Goal: Navigation & Orientation: Find specific page/section

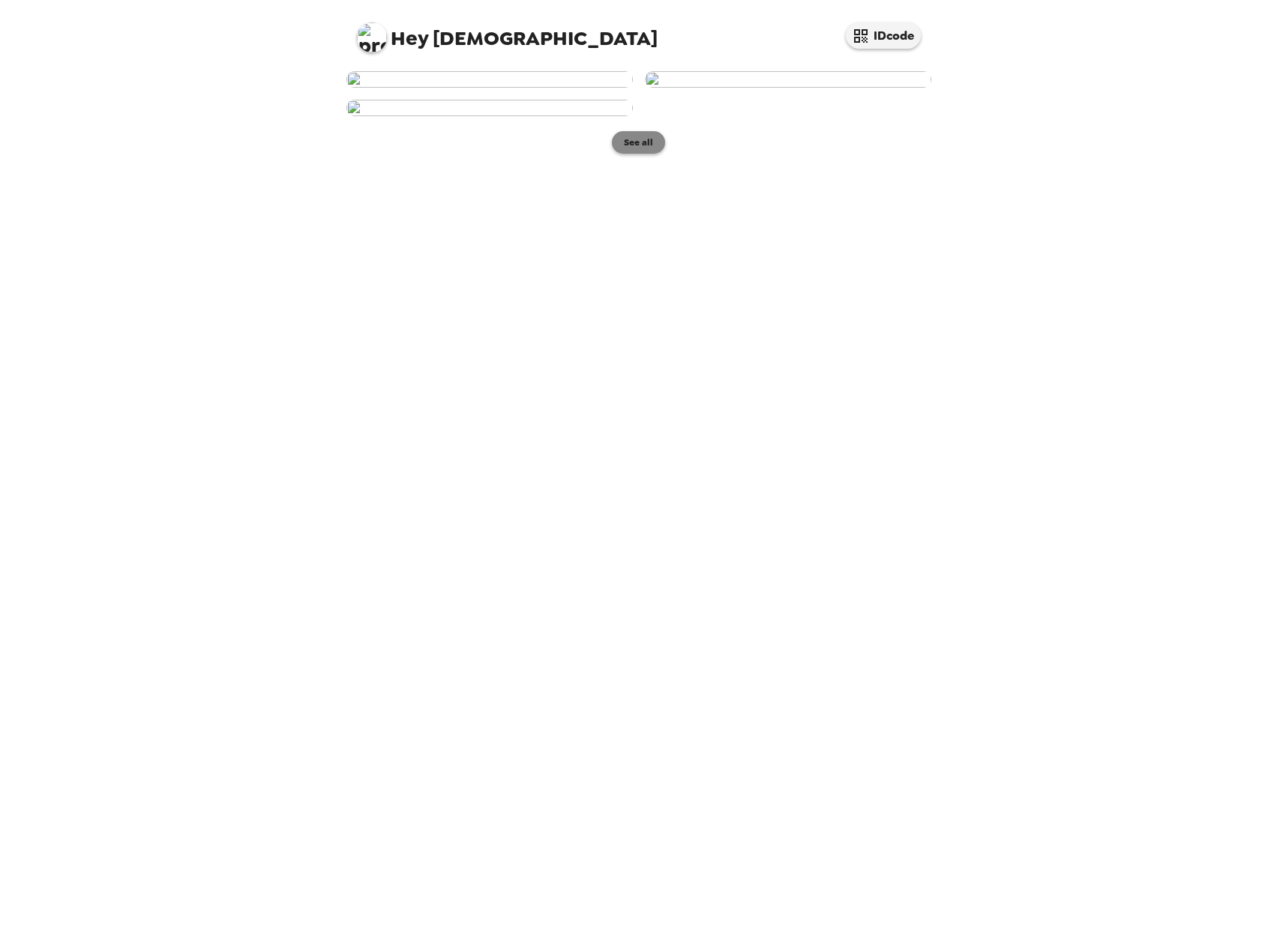
click at [629, 153] on button "See all" at bounding box center [638, 142] width 54 height 22
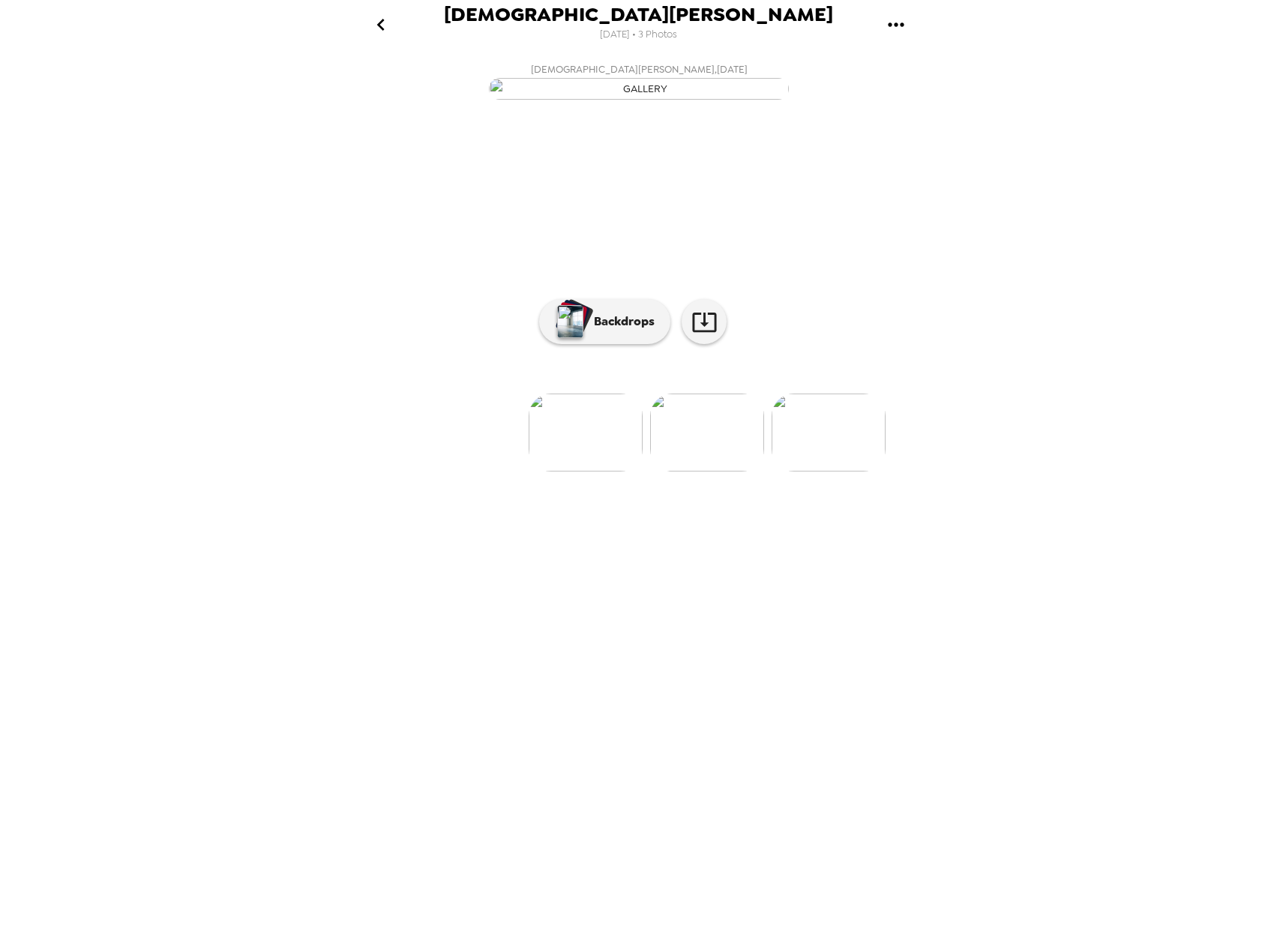
scroll to position [0, 45]
click at [586, 336] on div "button" at bounding box center [575, 317] width 37 height 38
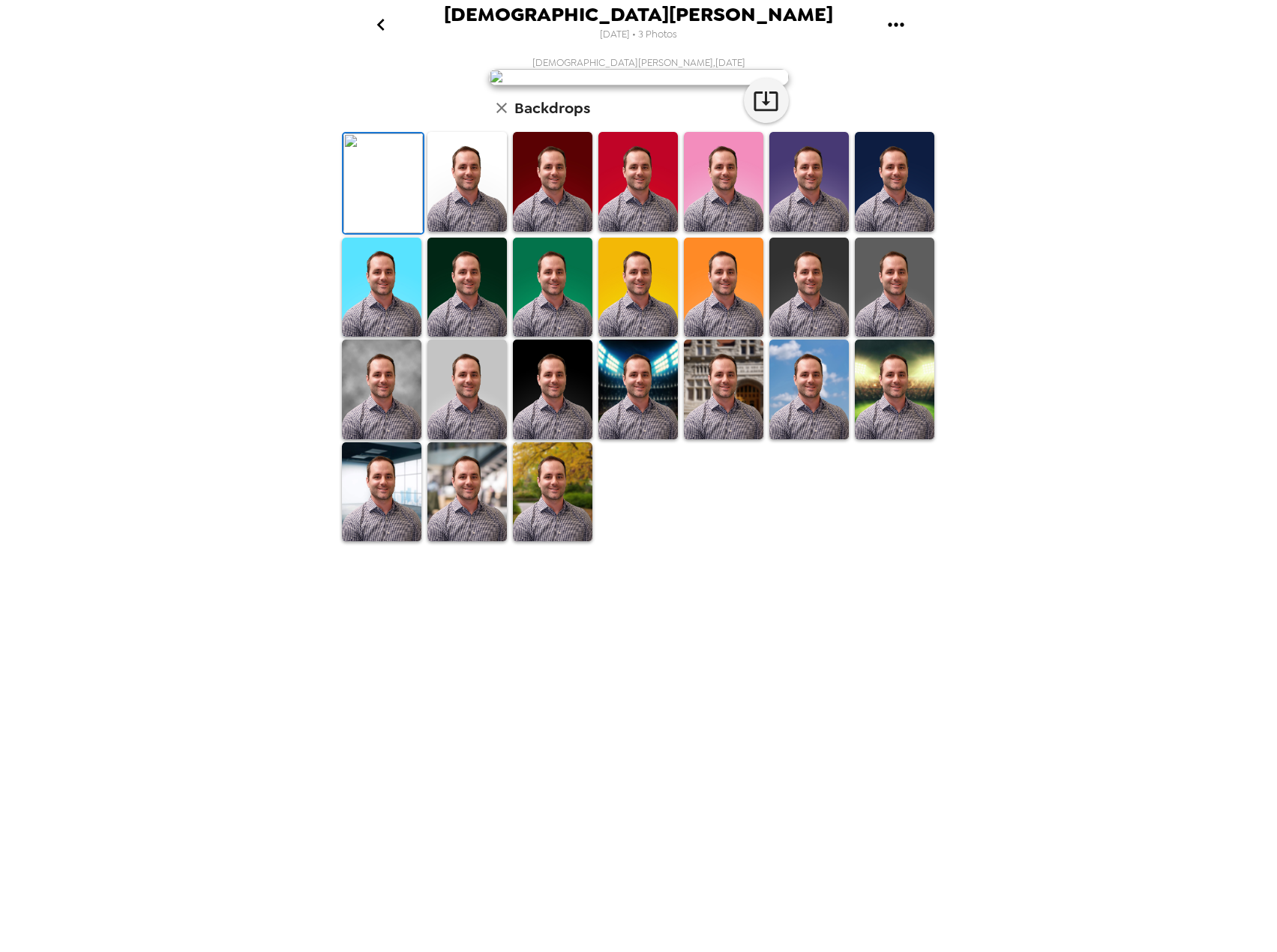
click at [518, 232] on img at bounding box center [552, 182] width 79 height 100
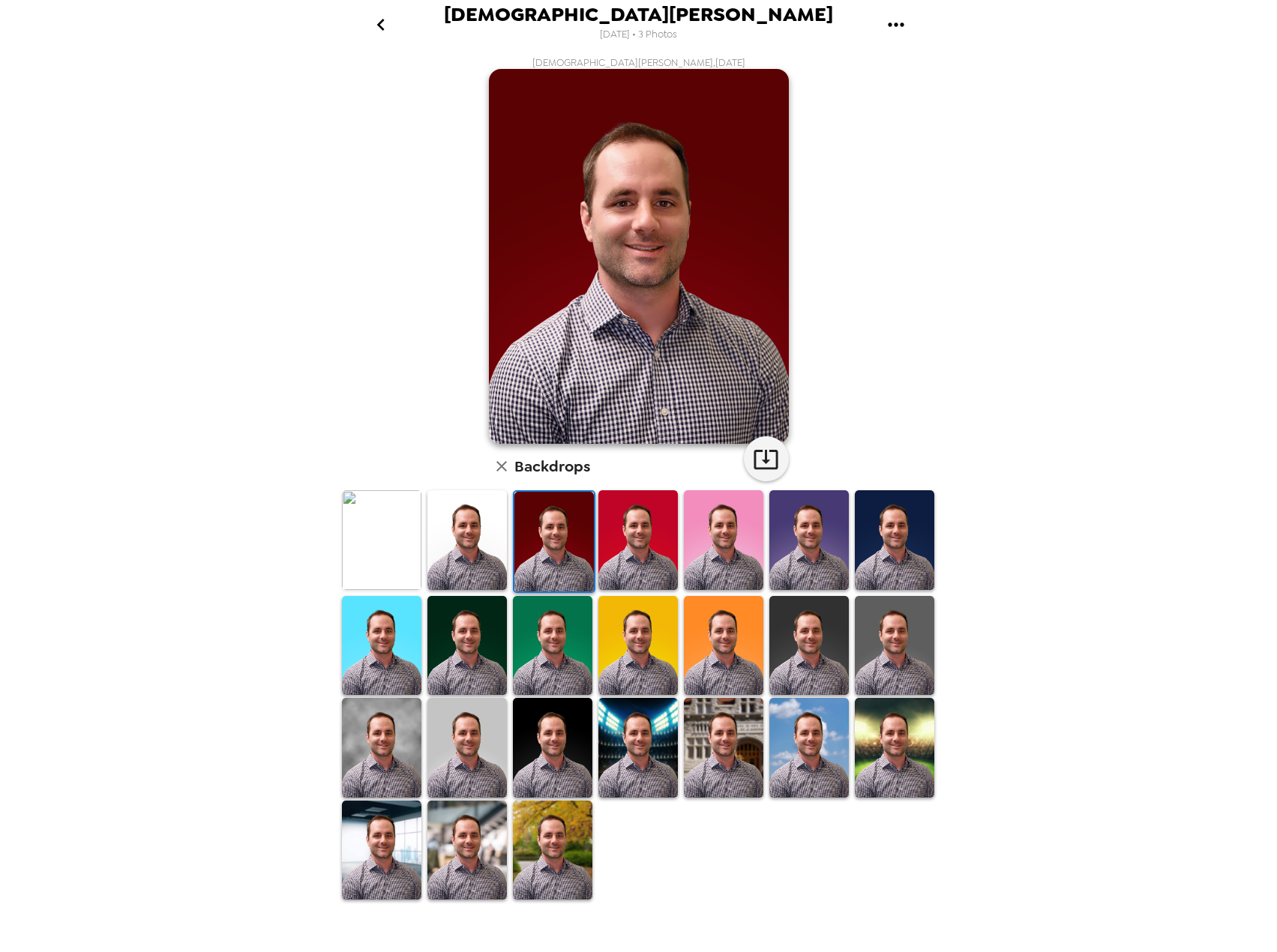
click at [478, 548] on img at bounding box center [466, 540] width 79 height 100
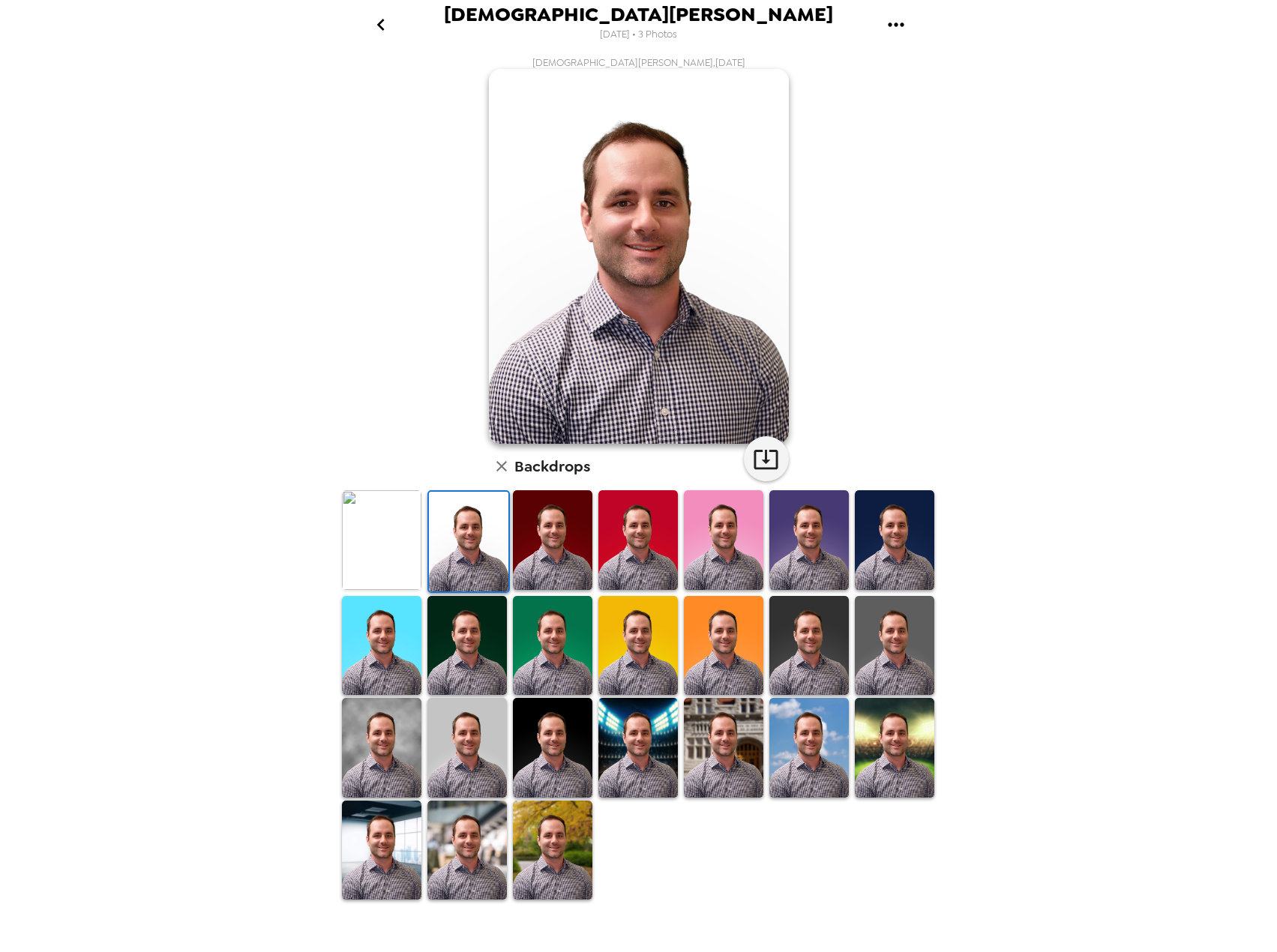
click at [393, 549] on img at bounding box center [381, 540] width 79 height 100
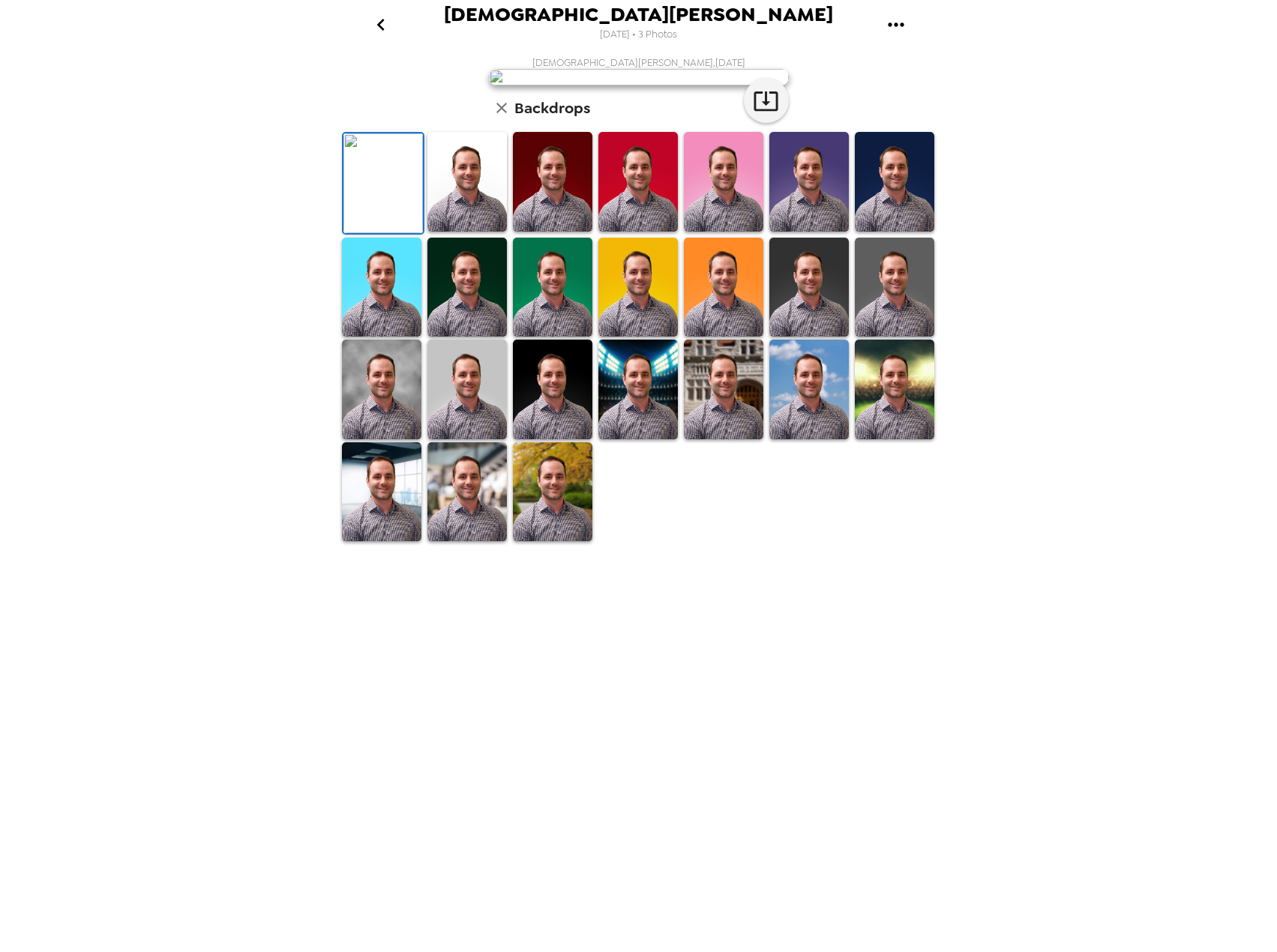
click at [487, 337] on img at bounding box center [466, 287] width 79 height 100
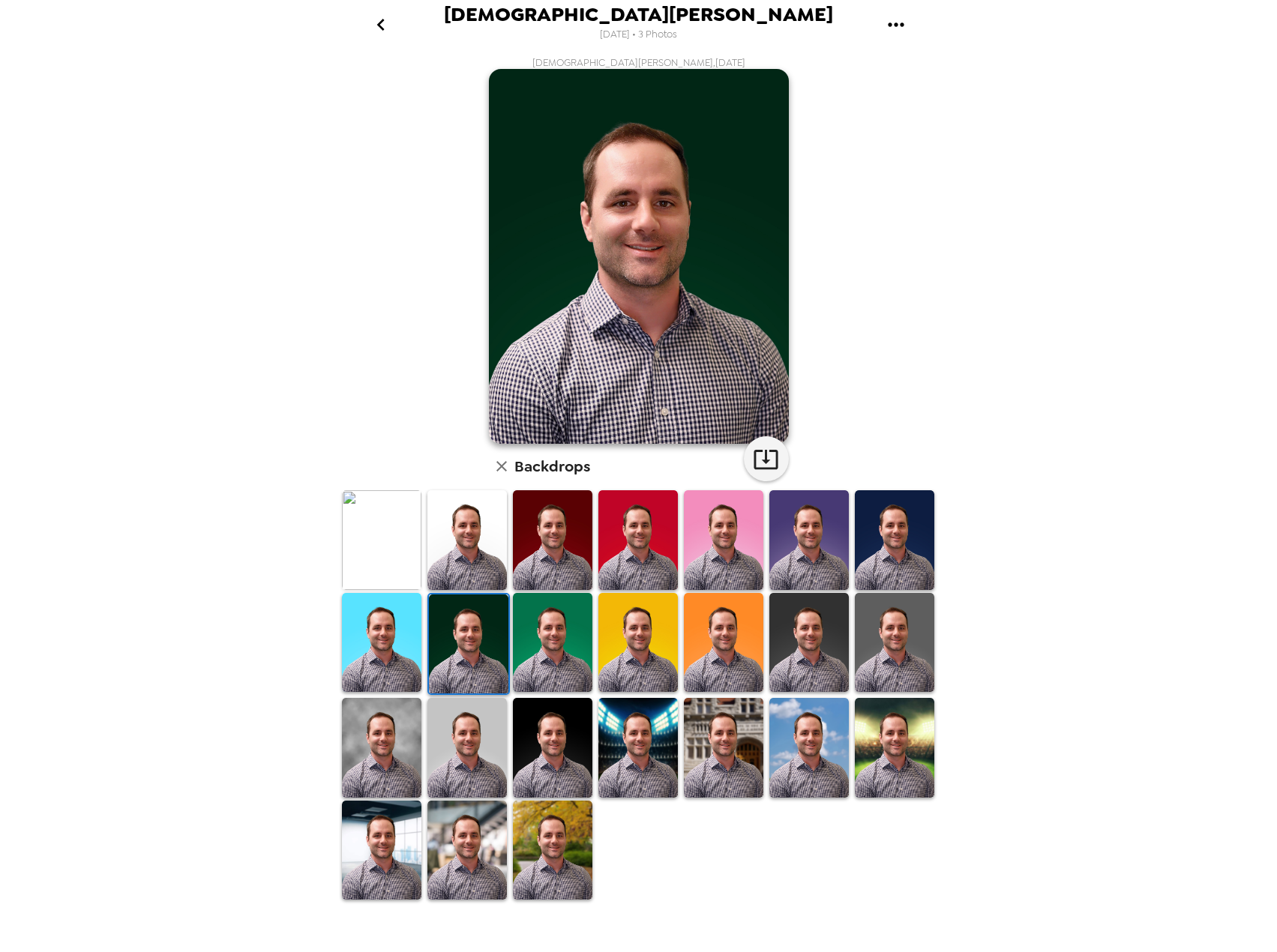
click at [394, 547] on img at bounding box center [381, 540] width 79 height 100
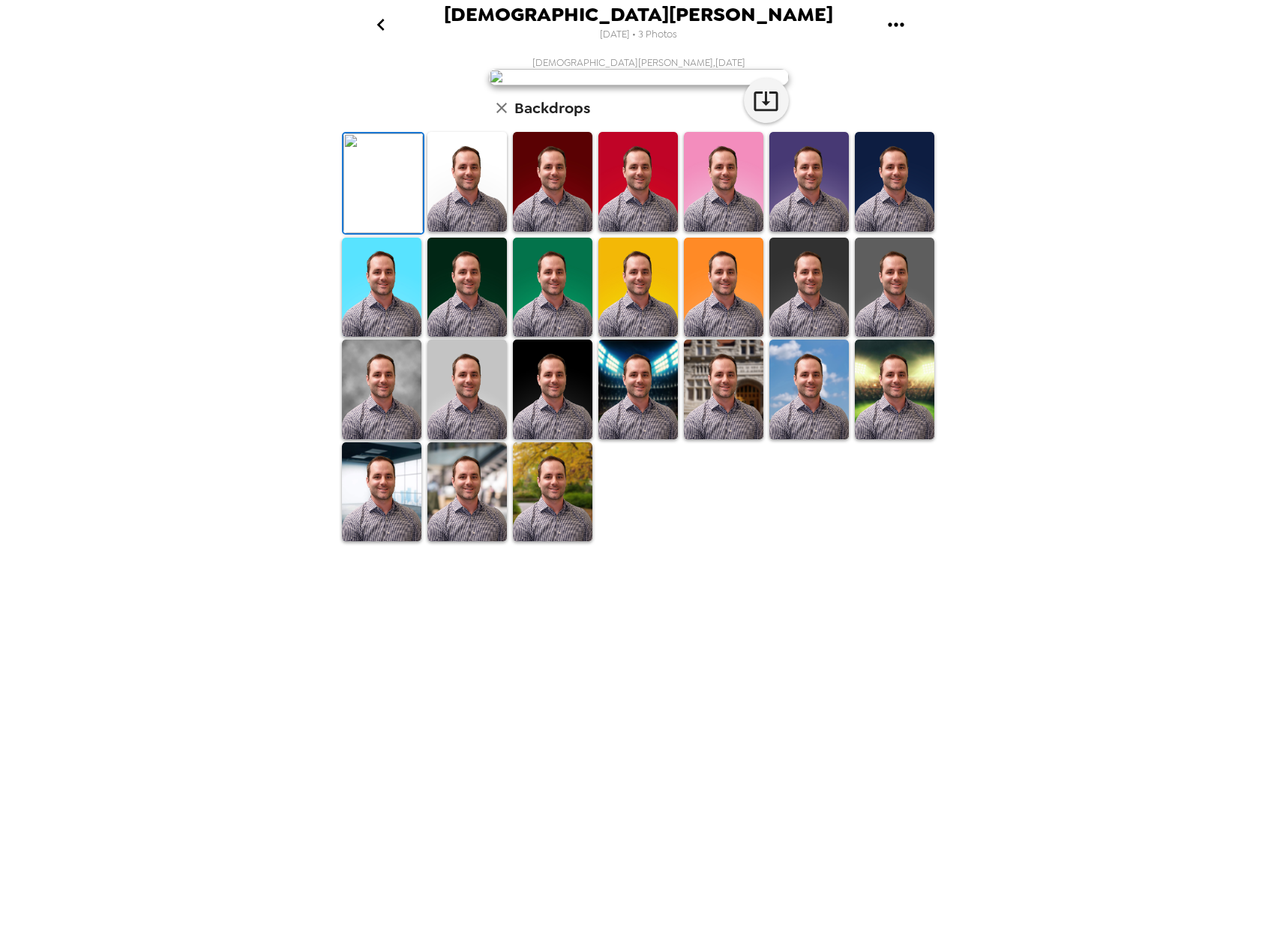
click at [898, 439] on img at bounding box center [894, 390] width 79 height 100
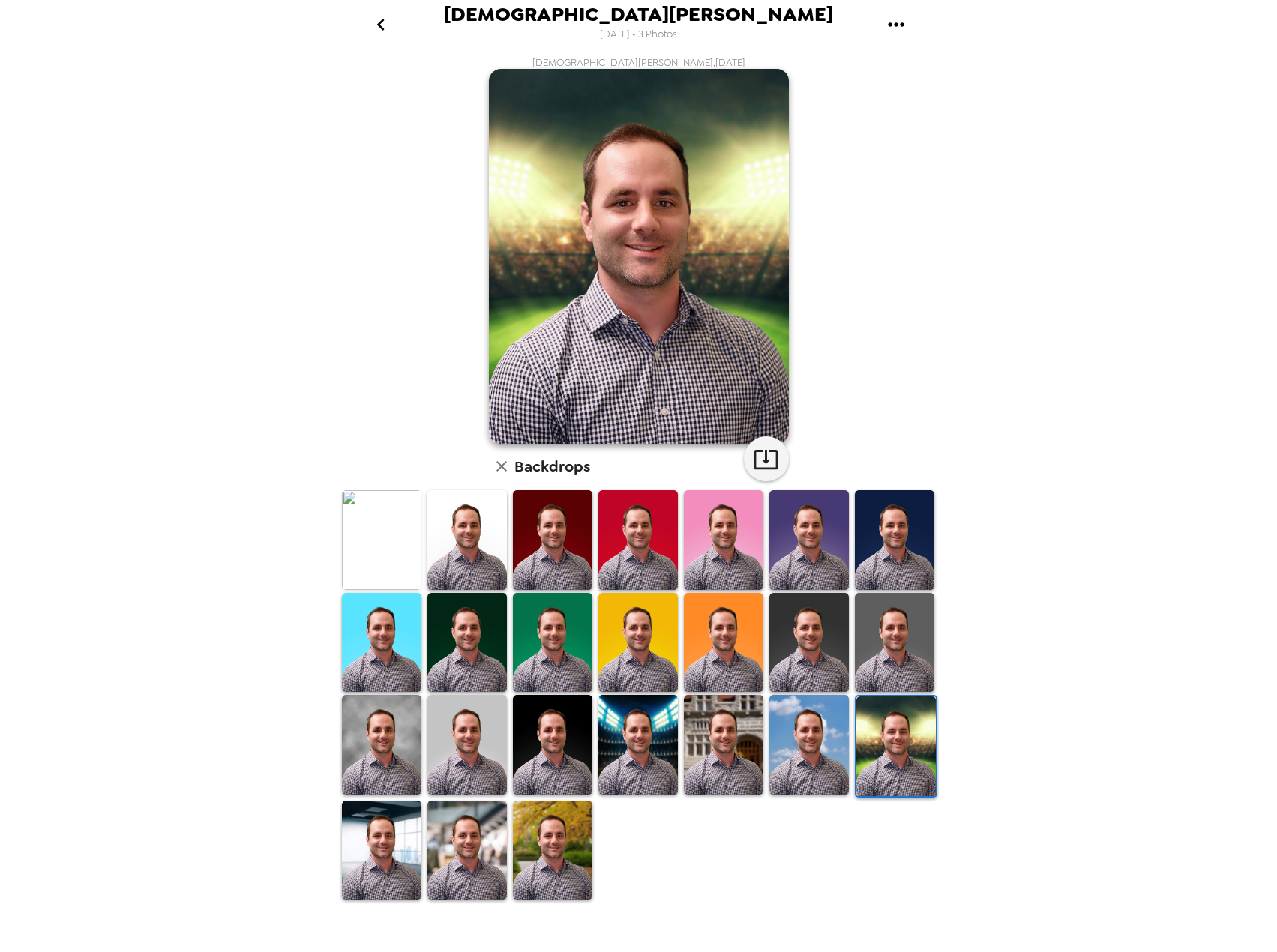
click at [830, 673] on img at bounding box center [808, 643] width 79 height 100
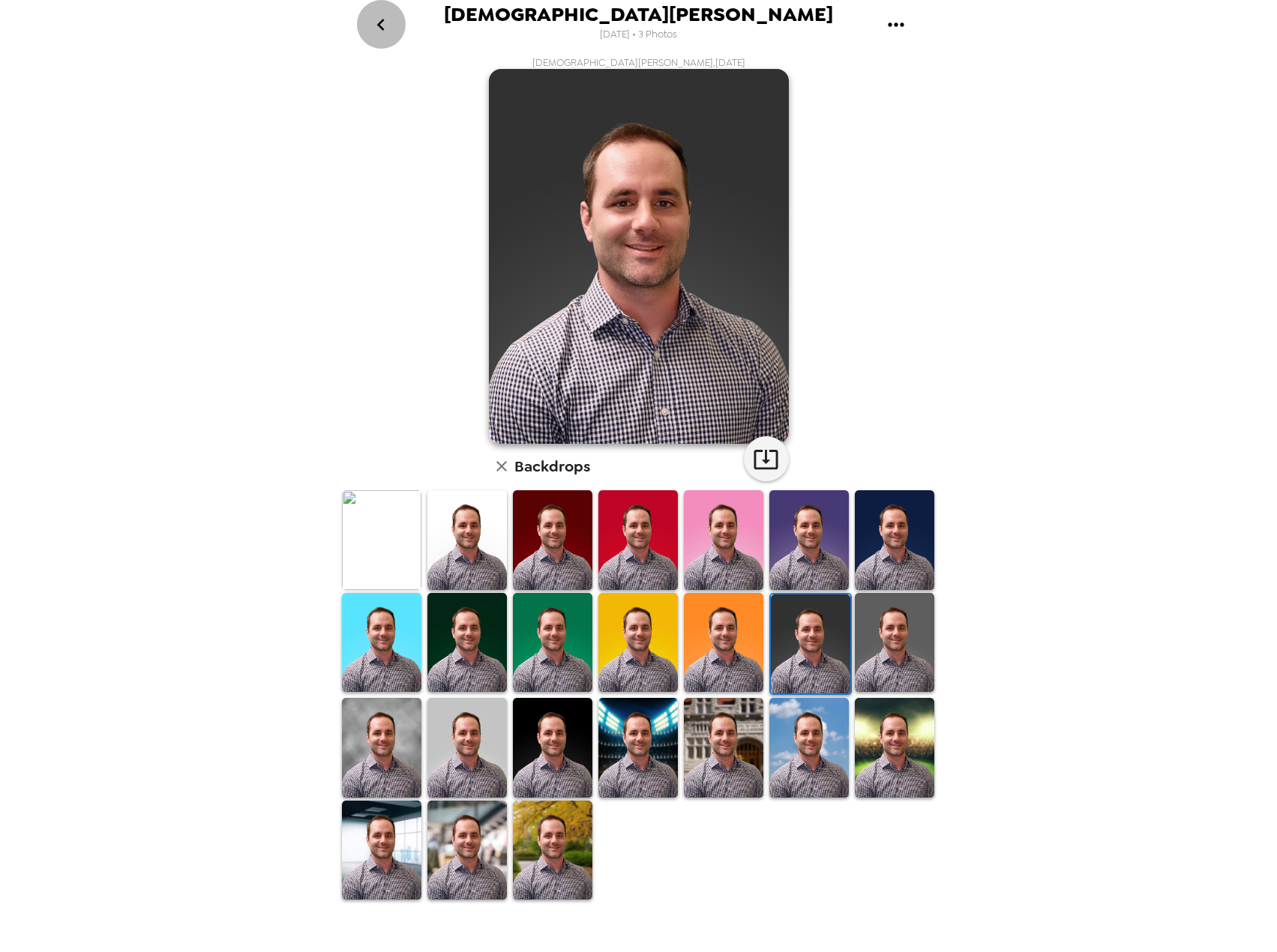
click at [376, 26] on icon "go back" at bounding box center [381, 24] width 24 height 24
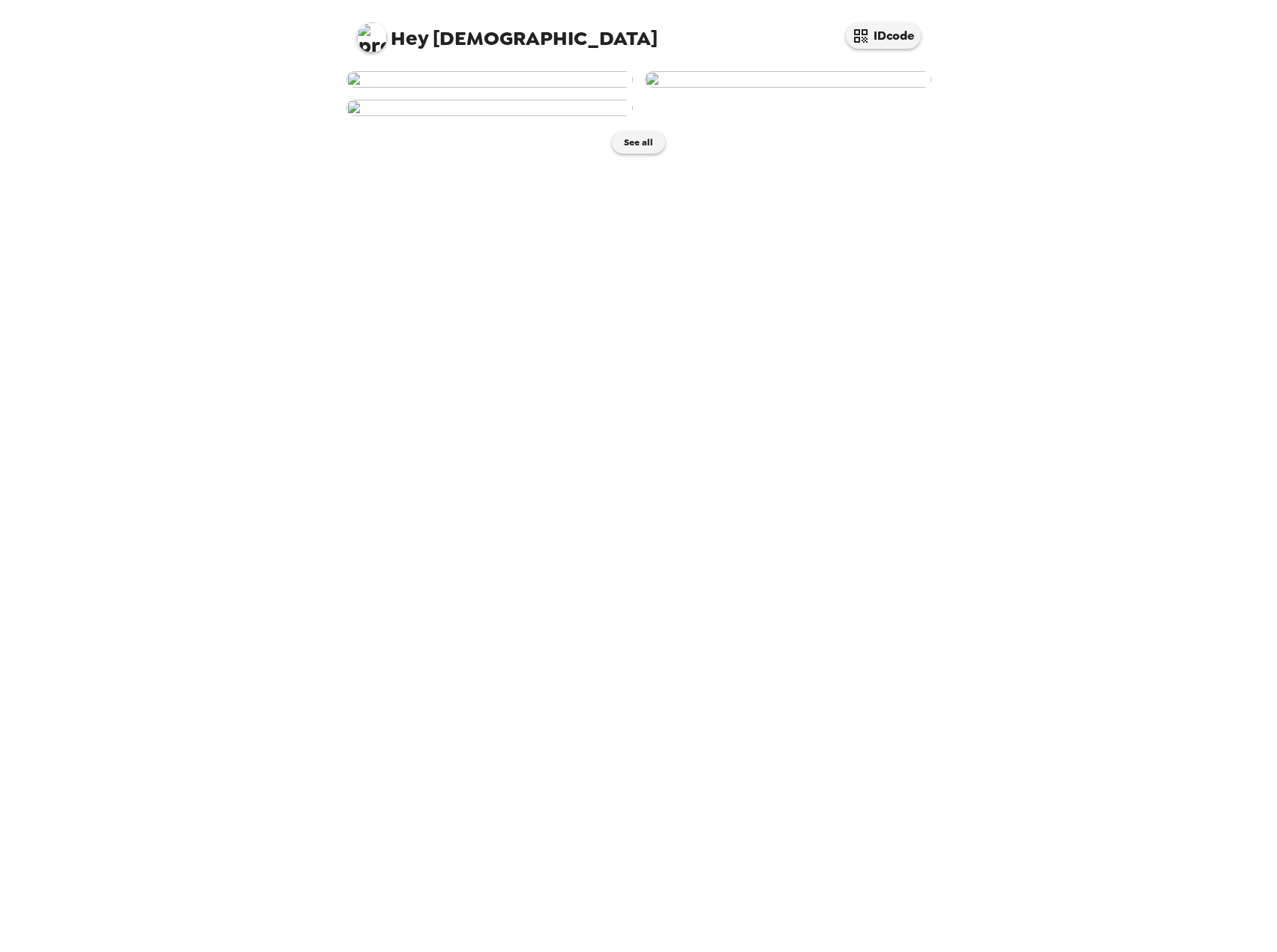
click at [387, 43] on span "Hey [PERSON_NAME]" at bounding box center [507, 32] width 301 height 34
click at [364, 38] on img at bounding box center [372, 37] width 30 height 30
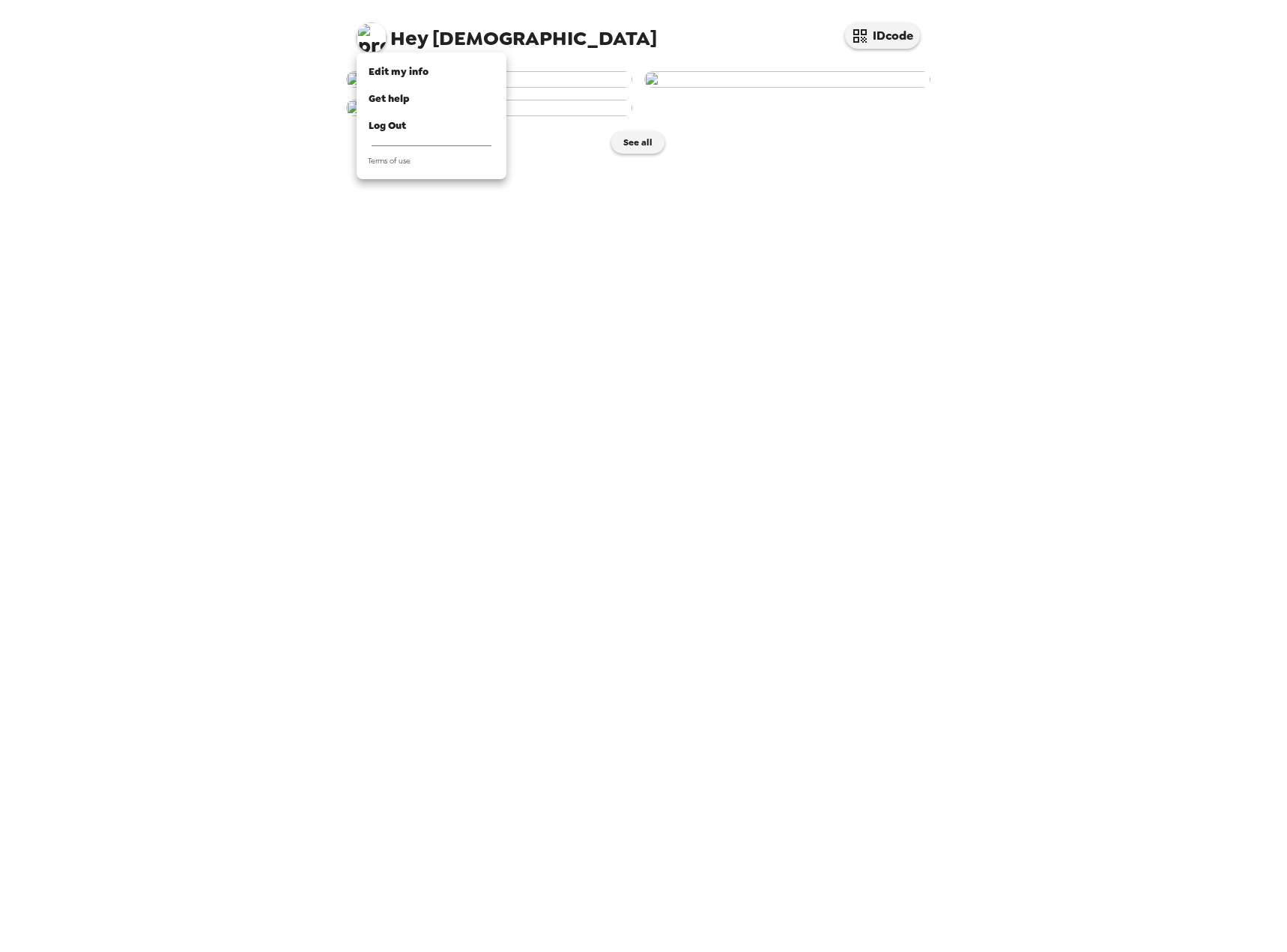
click at [270, 185] on div at bounding box center [644, 476] width 1287 height 952
